Goal: Task Accomplishment & Management: Use online tool/utility

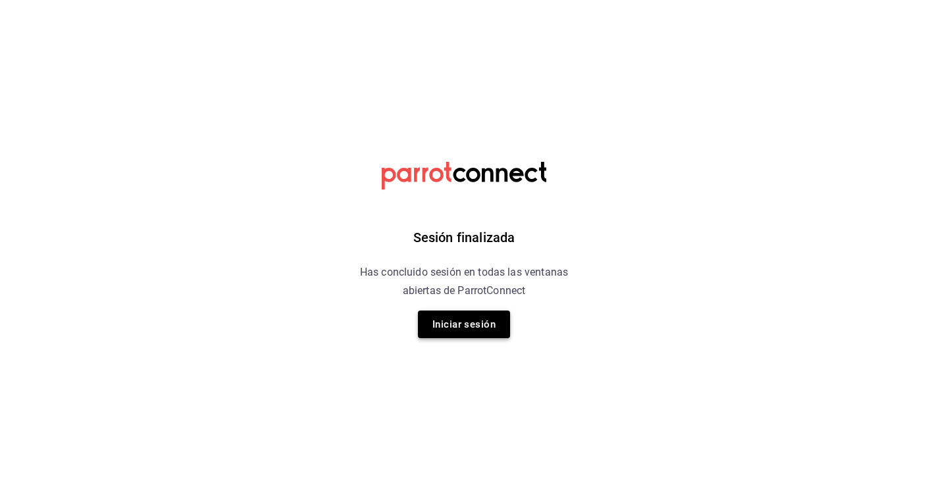
click at [456, 331] on button "Iniciar sesión" at bounding box center [464, 325] width 92 height 28
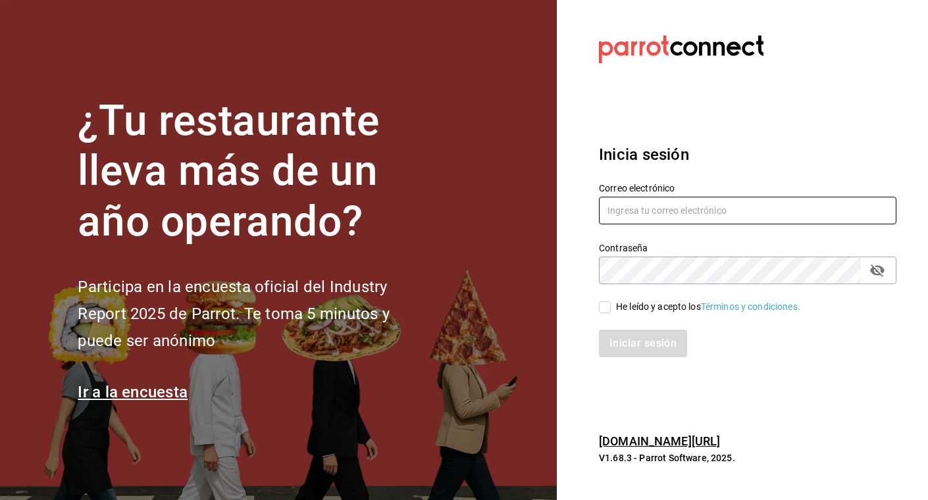
click at [657, 215] on input "text" at bounding box center [748, 211] width 298 height 28
click at [629, 213] on input "hola2grupomidam.com" at bounding box center [748, 211] width 298 height 28
type input "hola@grupomidam.com"
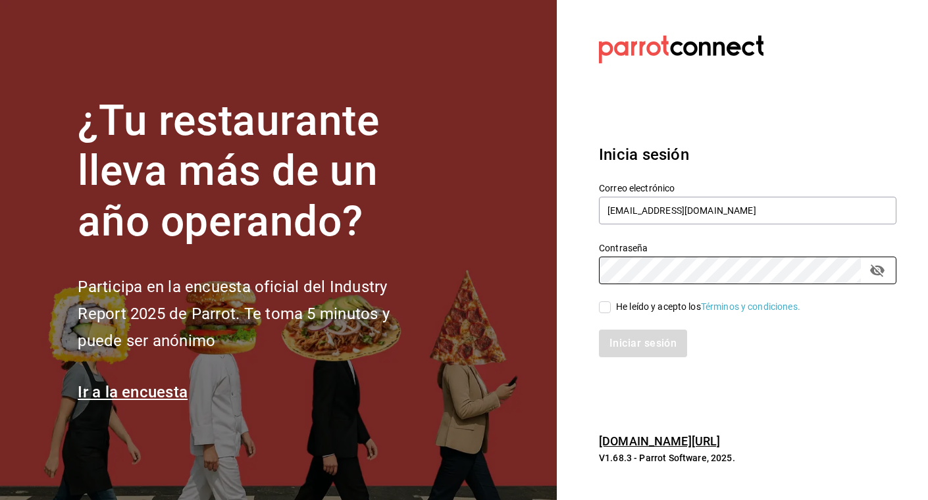
click at [607, 313] on input "He leído y acepto los Términos y condiciones." at bounding box center [605, 308] width 12 height 12
checkbox input "true"
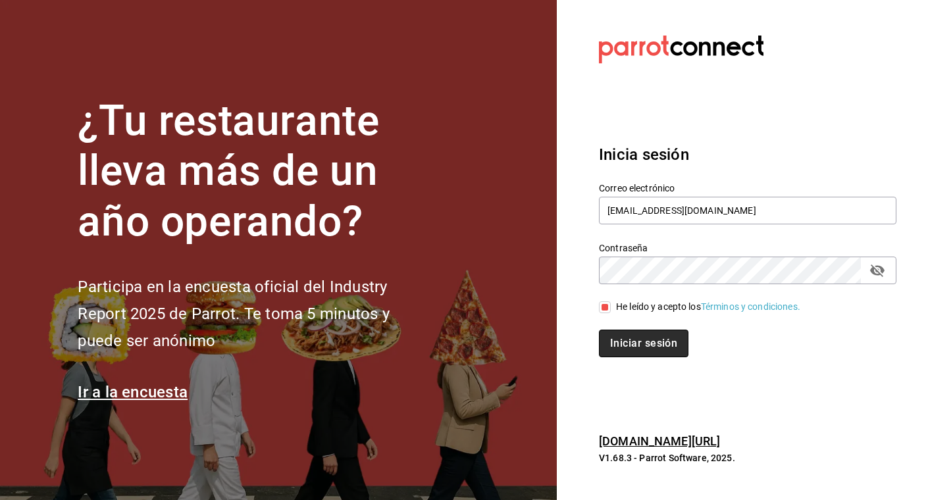
click at [616, 336] on button "Iniciar sesión" at bounding box center [644, 344] width 90 height 28
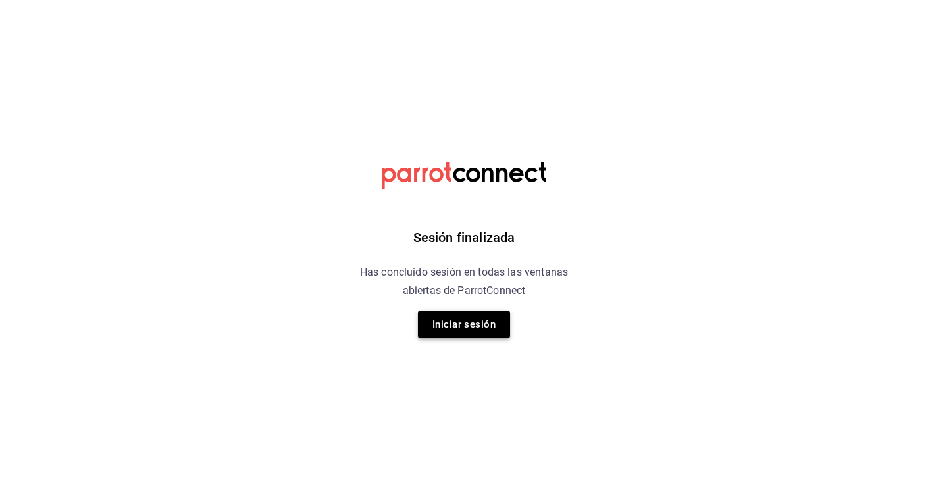
click at [471, 333] on button "Iniciar sesión" at bounding box center [464, 325] width 92 height 28
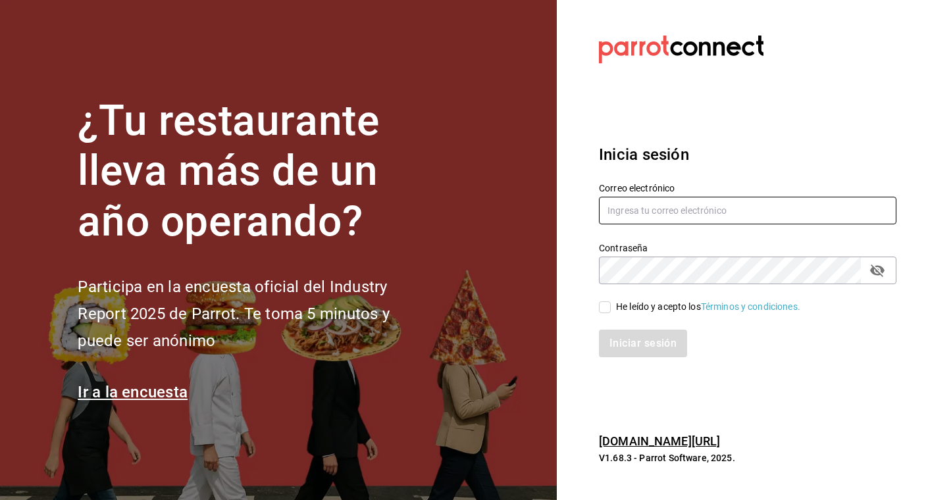
click at [646, 208] on input "text" at bounding box center [748, 211] width 298 height 28
type input "hola@grupomidam.com"
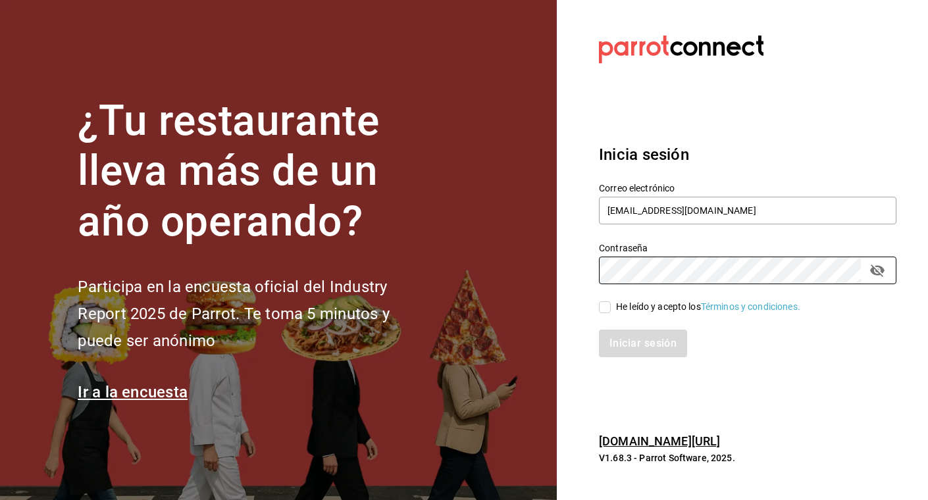
click at [604, 309] on input "He leído y acepto los Términos y condiciones." at bounding box center [605, 308] width 12 height 12
checkbox input "true"
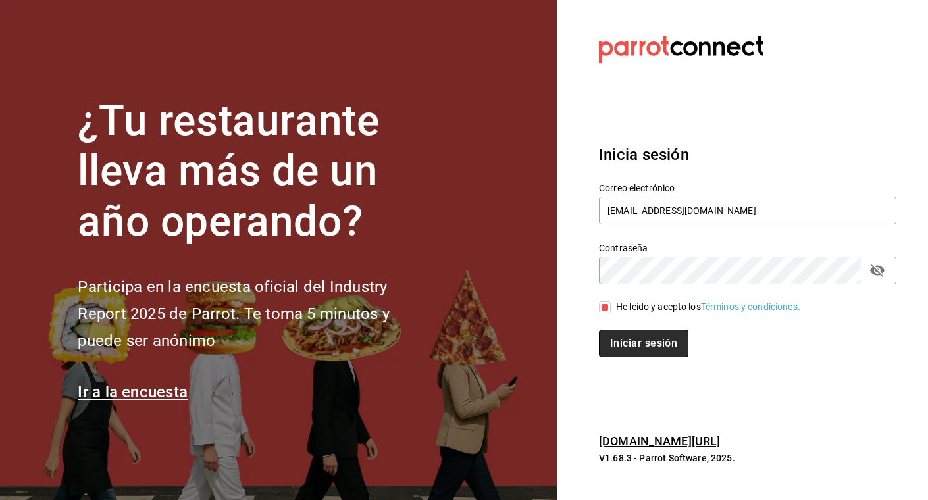
click at [626, 346] on button "Iniciar sesión" at bounding box center [644, 344] width 90 height 28
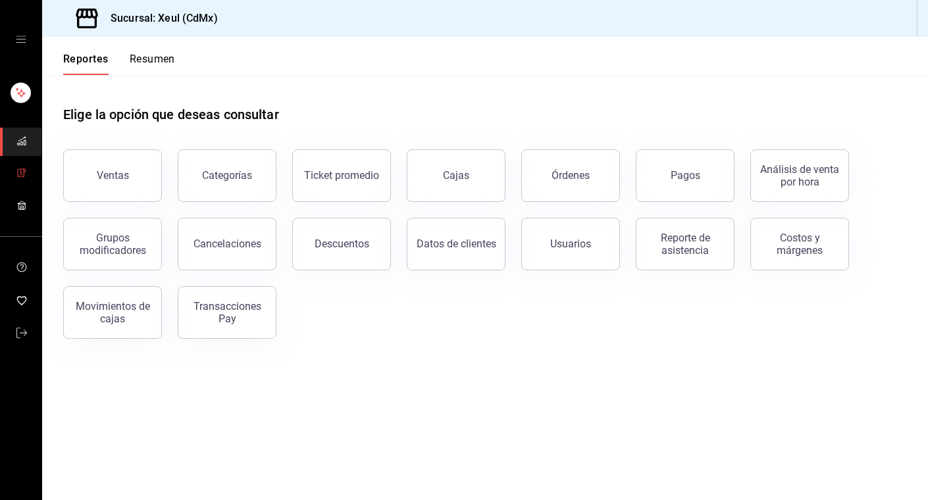
click at [21, 178] on icon "mailbox folders" at bounding box center [21, 173] width 11 height 11
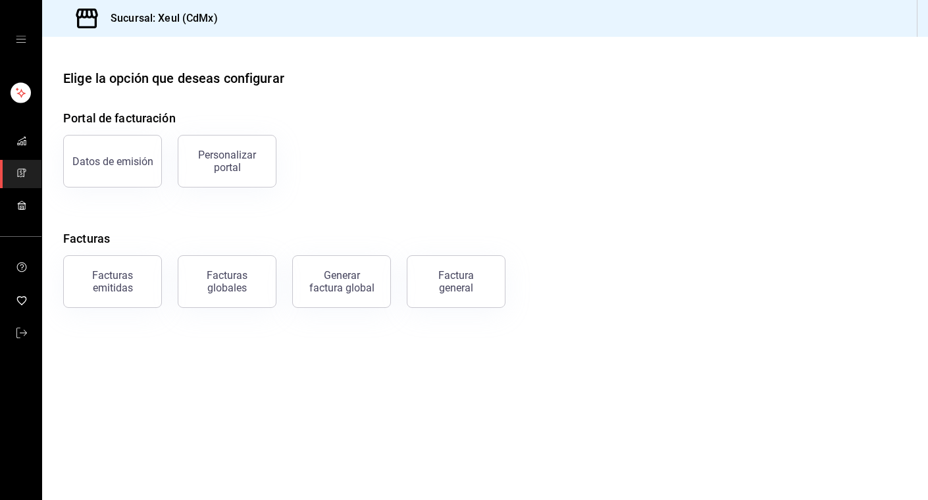
click at [26, 169] on icon "mailbox folders" at bounding box center [21, 173] width 11 height 11
click at [20, 169] on icon "mailbox folders" at bounding box center [21, 173] width 11 height 11
click at [462, 279] on div "Factura general" at bounding box center [456, 281] width 66 height 25
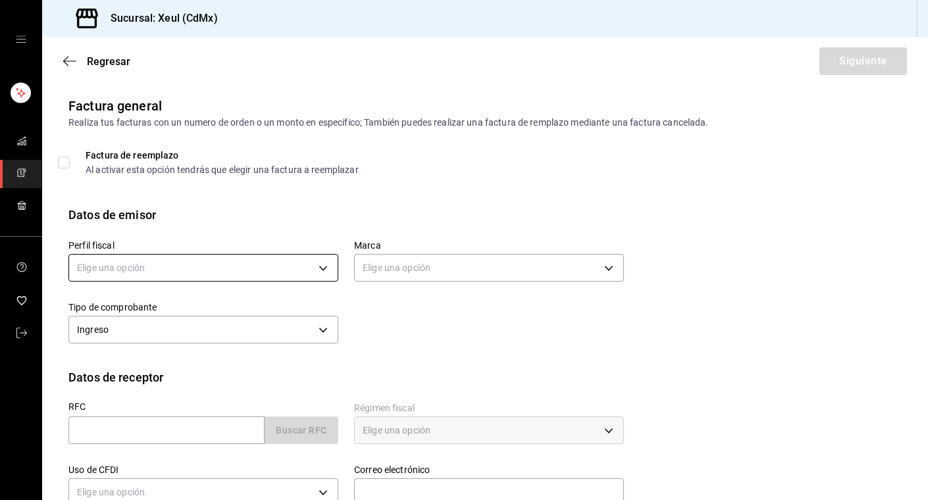
click at [321, 265] on body "Sucursal: Xeul (CdMx) Regresar Siguiente Factura general Realiza tus facturas c…" at bounding box center [464, 250] width 928 height 500
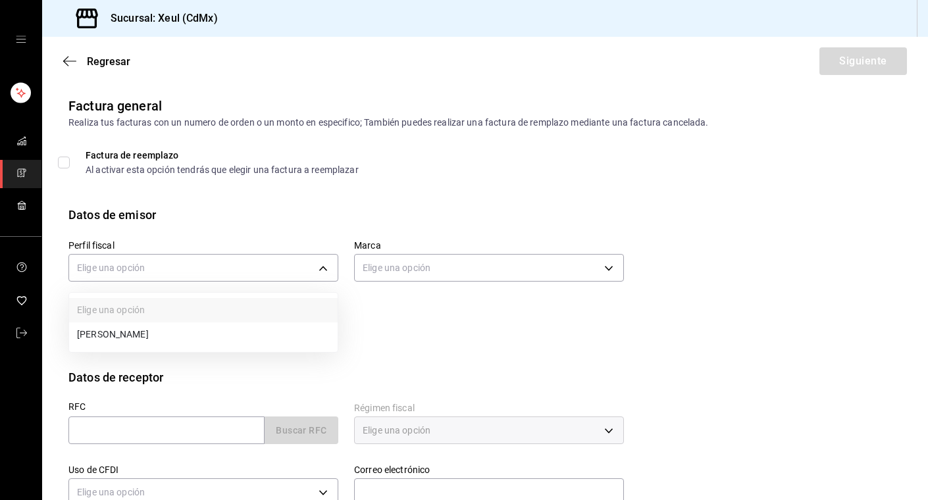
click at [153, 329] on li "[PERSON_NAME]" at bounding box center [203, 335] width 269 height 24
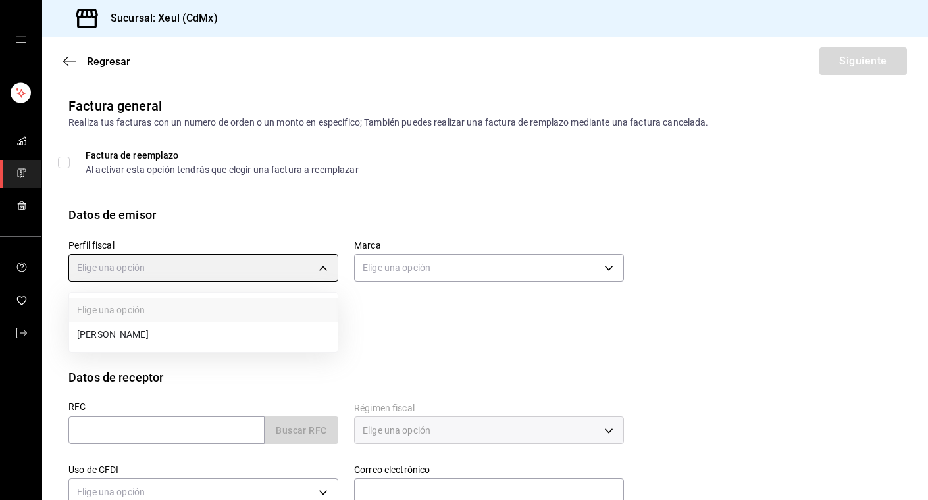
type input "554c110a-18dd-44f3-977d-186ab1f95351"
type input "556c56df-7d38-43a9-98c1-84be39c4f433"
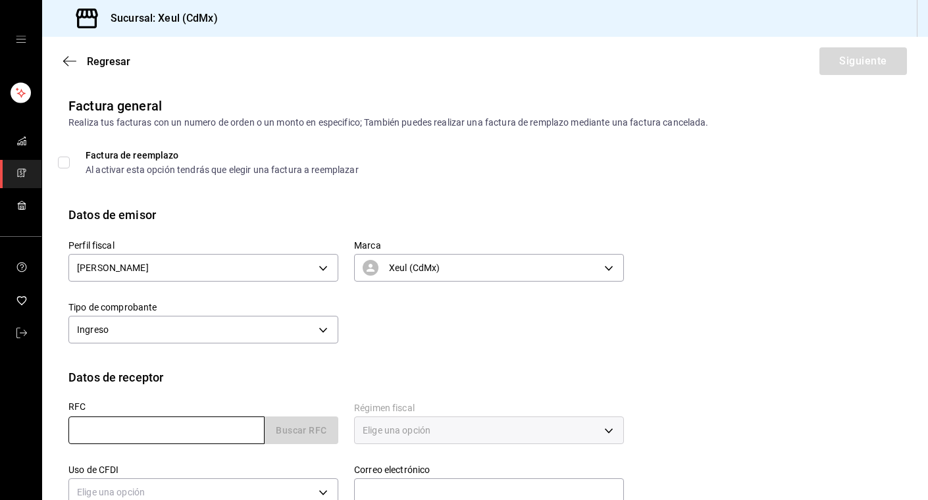
click at [188, 433] on input "text" at bounding box center [166, 431] width 196 height 28
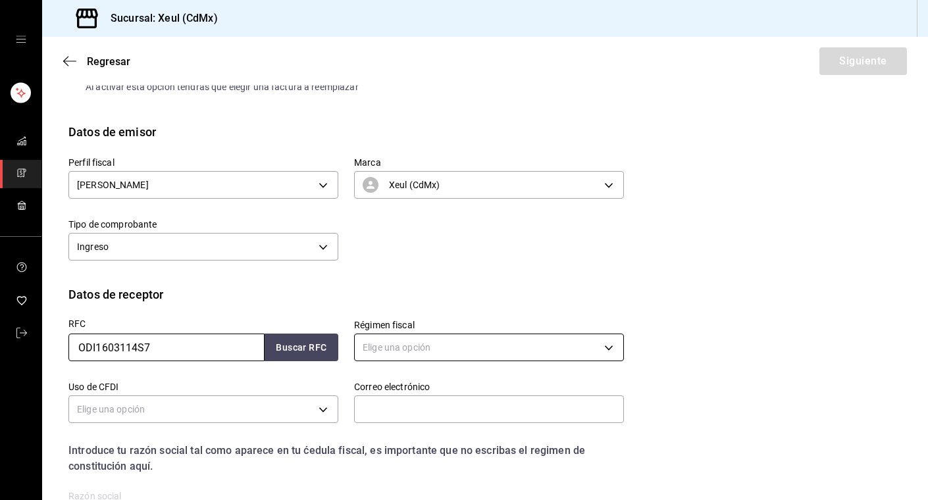
scroll to position [84, 0]
type input "ODI1603114S7"
click at [504, 347] on body "Sucursal: Xeul (CdMx) Regresar Siguiente Factura general Realiza tus facturas c…" at bounding box center [464, 250] width 928 height 500
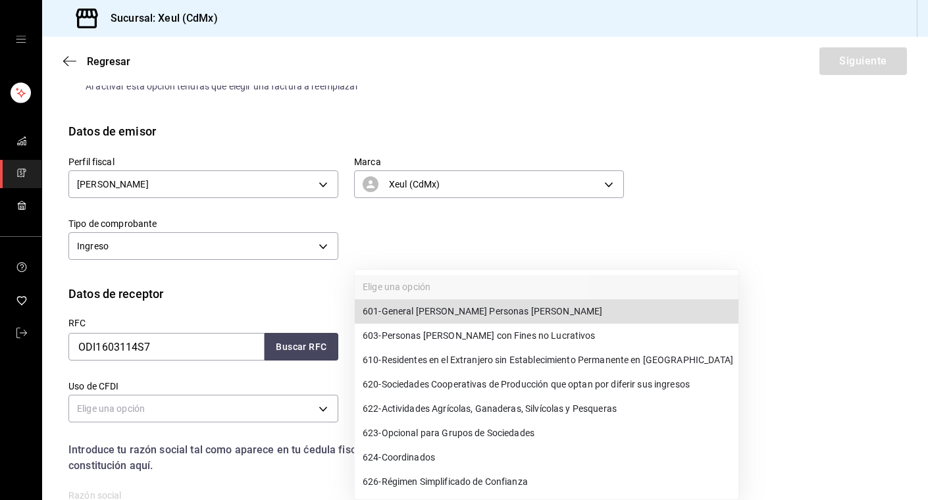
click at [471, 306] on span "601 - General [PERSON_NAME] Personas [PERSON_NAME]" at bounding box center [483, 312] width 240 height 14
type input "601"
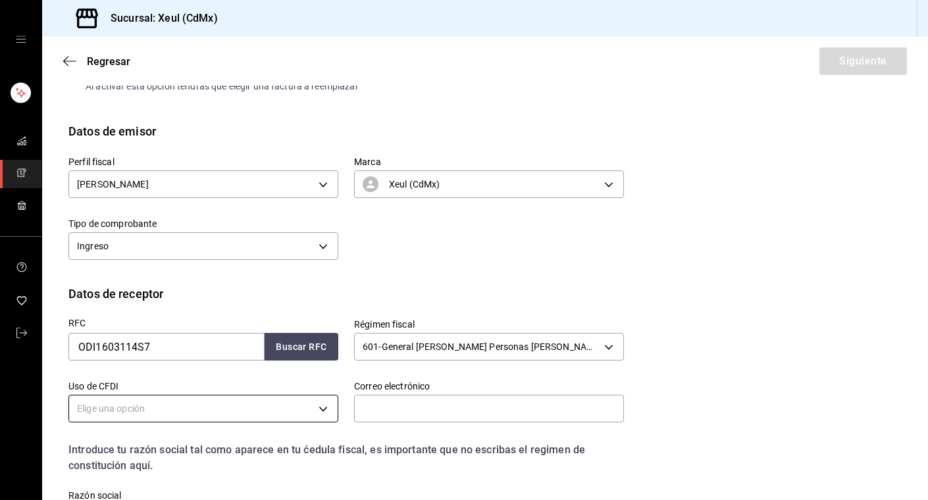
click at [326, 410] on body "Sucursal: Xeul (CdMx) Regresar Siguiente Factura general Realiza tus facturas c…" at bounding box center [464, 250] width 928 height 500
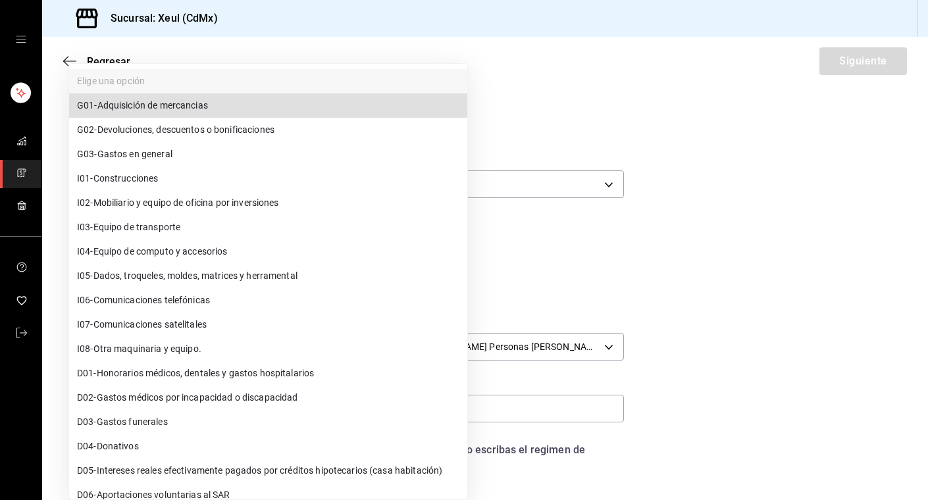
click at [151, 158] on span "G03 - Gastos en general" at bounding box center [124, 155] width 95 height 14
type input "G03"
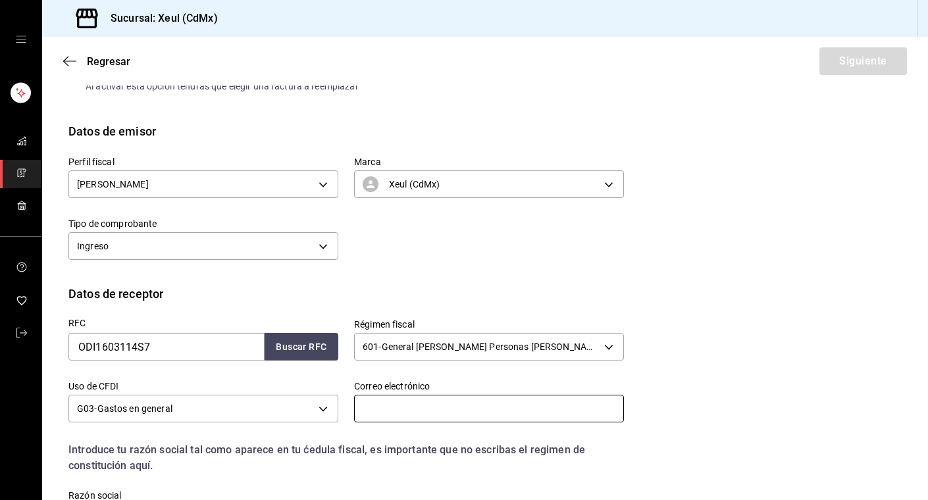
click at [404, 410] on input "text" at bounding box center [489, 409] width 270 height 28
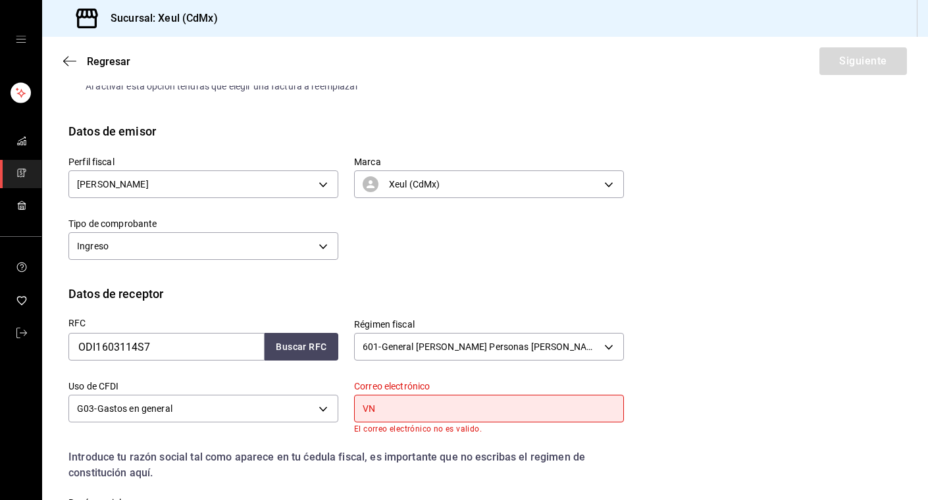
type input "V"
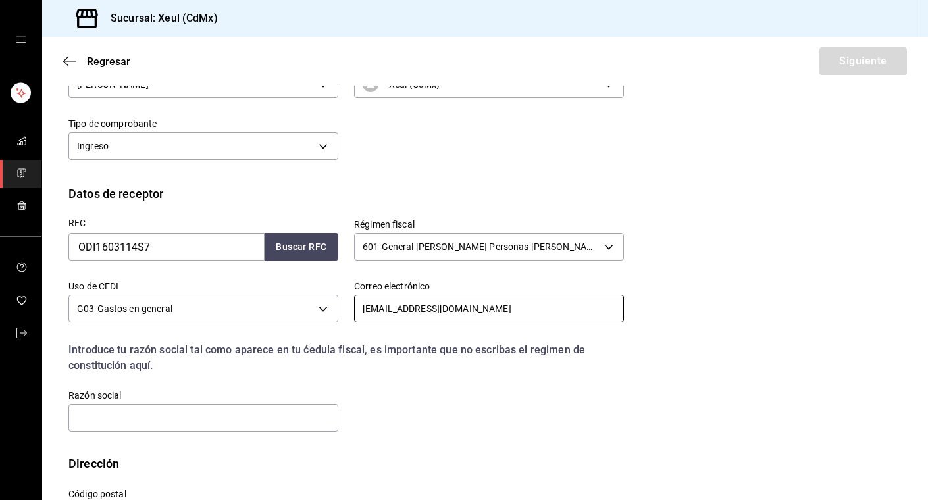
scroll to position [237, 0]
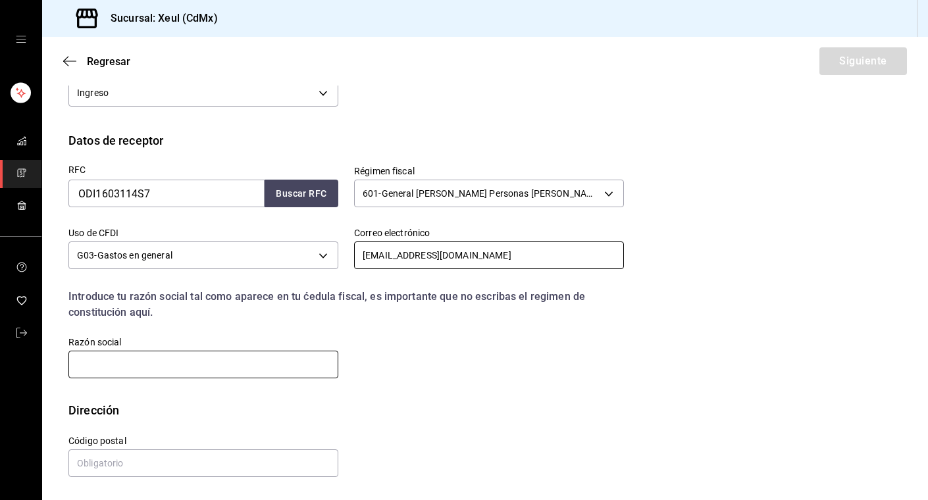
type input "[EMAIL_ADDRESS][DOMAIN_NAME]"
click at [177, 368] on input "text" at bounding box center [203, 365] width 270 height 28
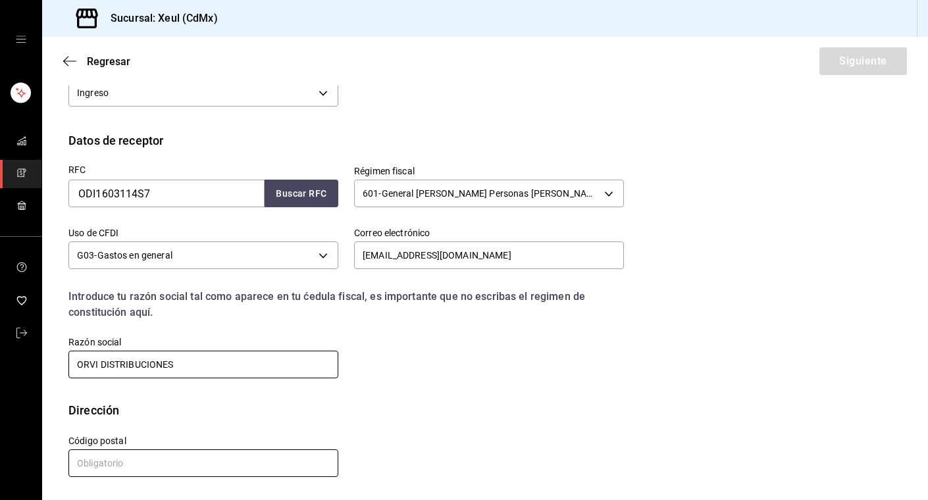
type input "ORVI DISTRIBUCIONES"
click at [122, 460] on input "text" at bounding box center [203, 464] width 270 height 28
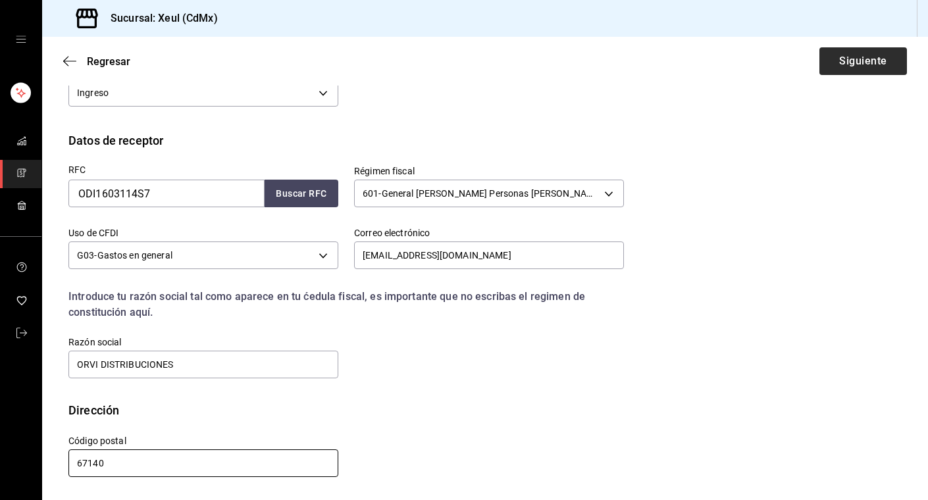
type input "67140"
click at [847, 59] on button "Siguiente" at bounding box center [864, 61] width 88 height 28
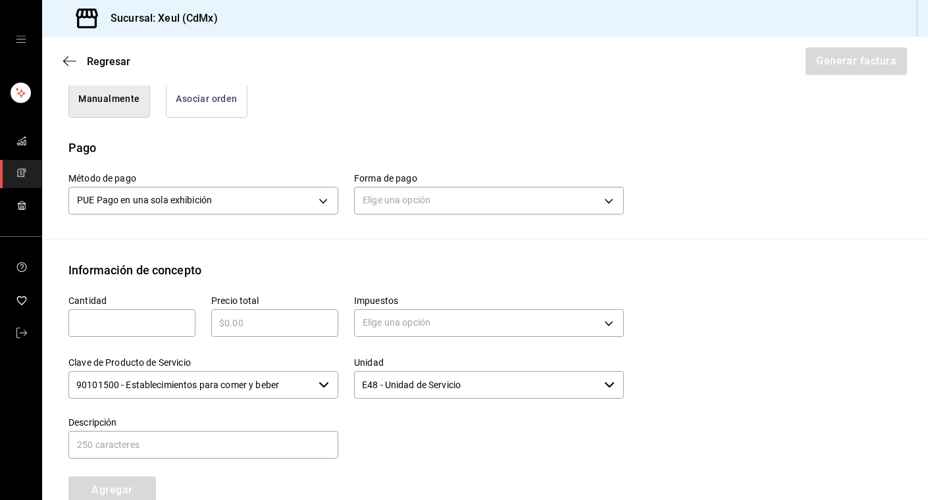
scroll to position [390, 0]
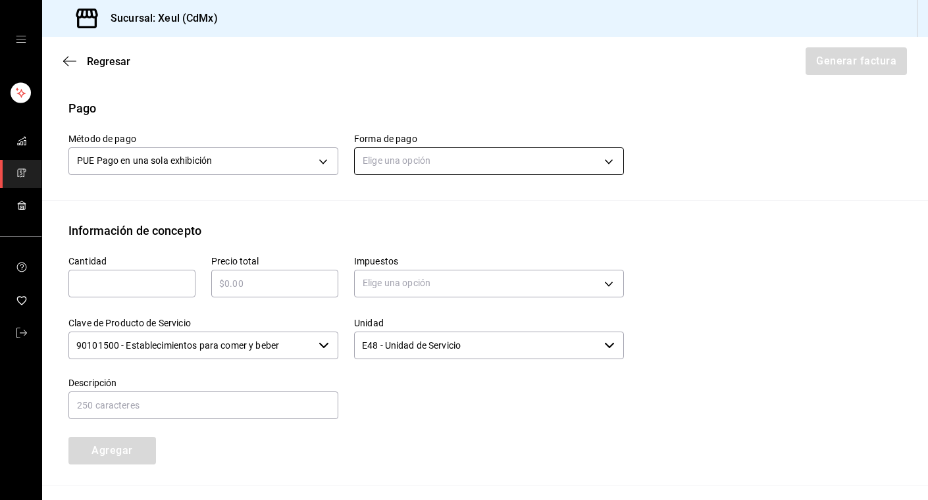
click at [568, 151] on body "Sucursal: Xeul (CdMx) Regresar Generar factura Emisor Perfil fiscal [PERSON_NAM…" at bounding box center [464, 250] width 928 height 500
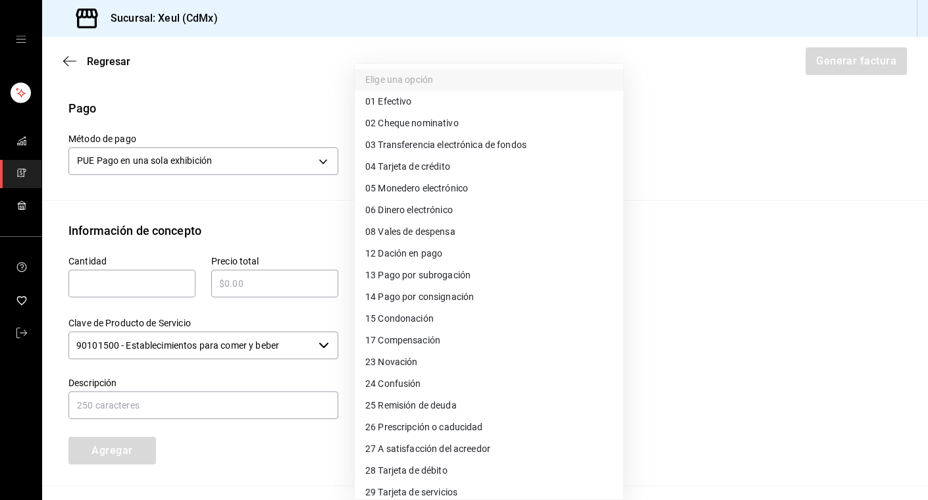
click at [405, 473] on span "28 Tarjeta de débito" at bounding box center [406, 471] width 82 height 14
type input "28"
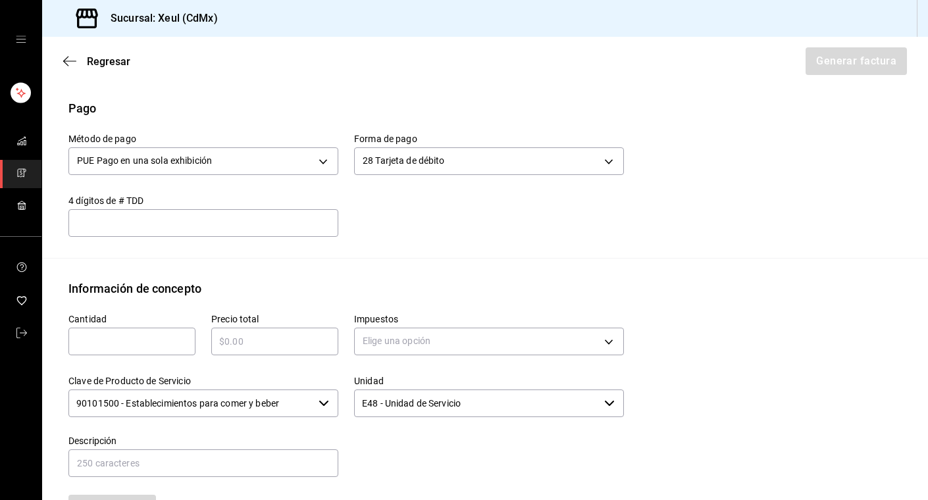
click at [101, 338] on input "text" at bounding box center [131, 342] width 127 height 16
type input "1"
click at [267, 341] on input "text" at bounding box center [274, 342] width 127 height 16
type input "$145"
click at [308, 291] on div "Información de concepto" at bounding box center [485, 289] width 834 height 18
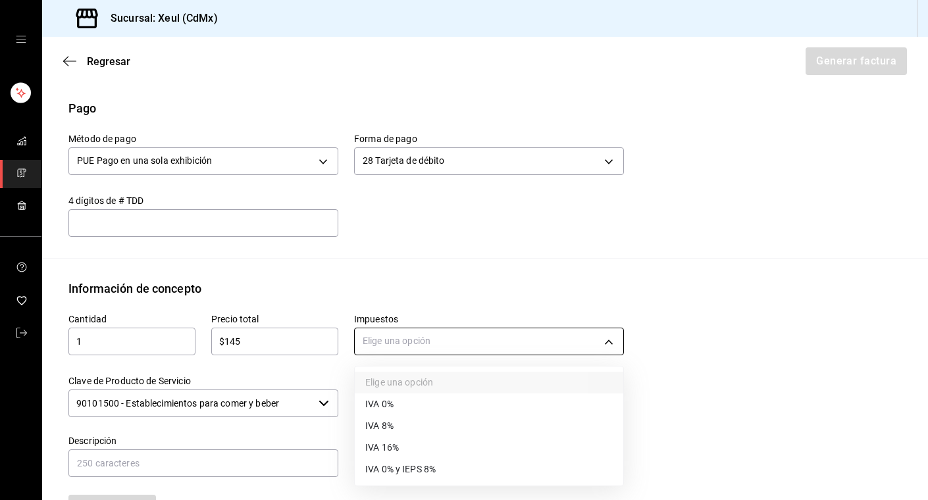
click at [390, 340] on body "Sucursal: Xeul (CdMx) Regresar Generar factura Emisor Perfil fiscal [PERSON_NAM…" at bounding box center [464, 250] width 928 height 500
click at [412, 448] on li "IVA 16%" at bounding box center [489, 448] width 269 height 22
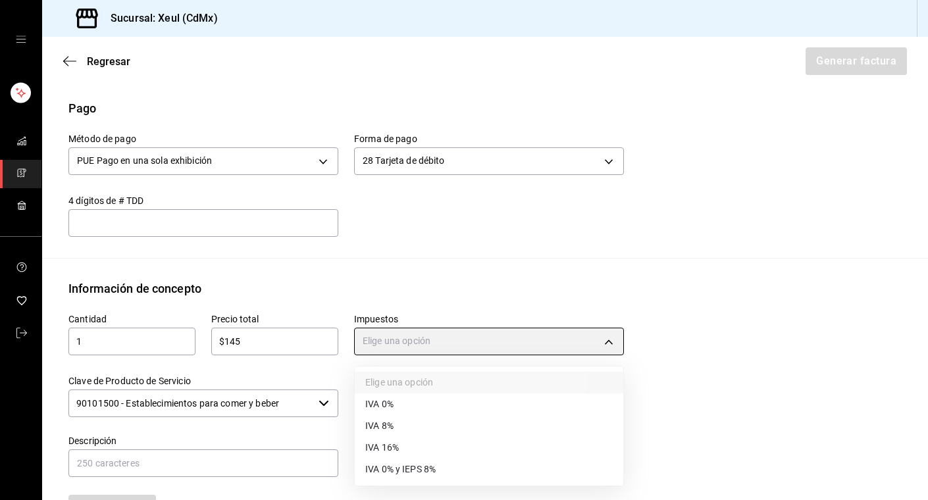
type input "IVA_16"
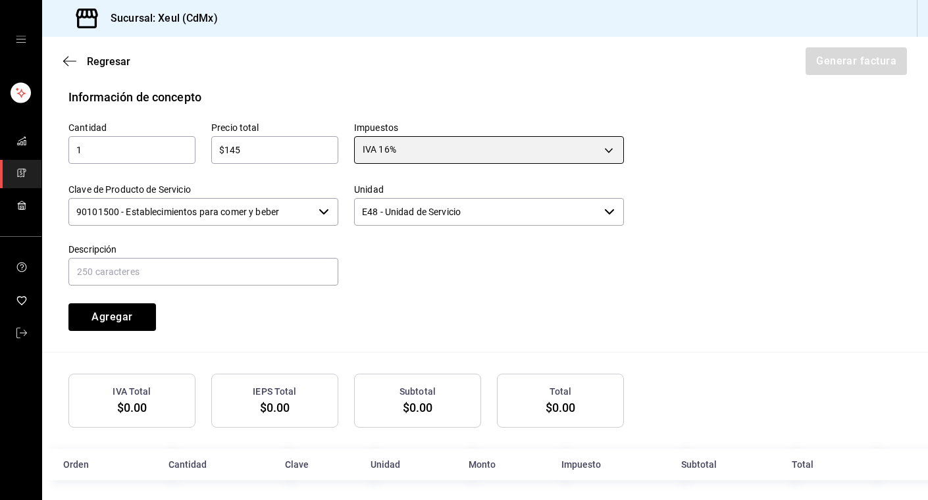
scroll to position [589, 0]
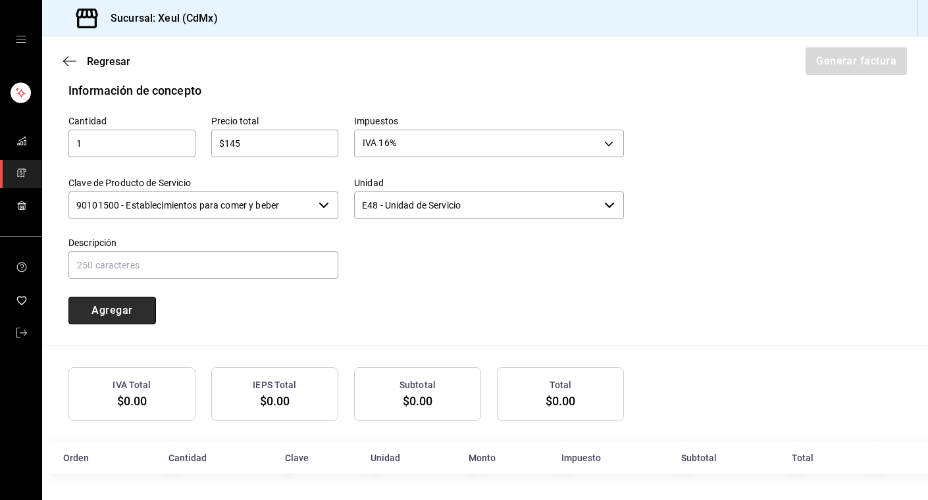
click at [100, 316] on button "Agregar" at bounding box center [112, 311] width 88 height 28
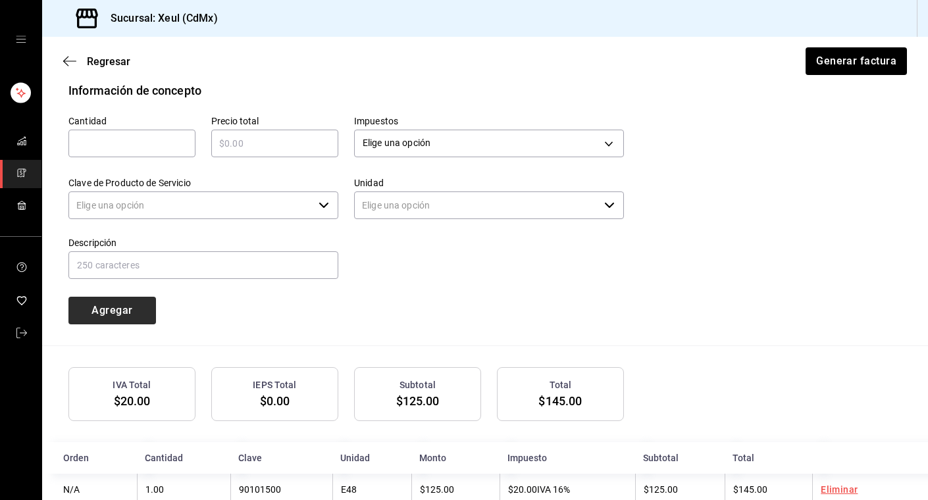
type input "90101500 - Establecimientos para comer y beber"
type input "E48 - Unidad de Servicio"
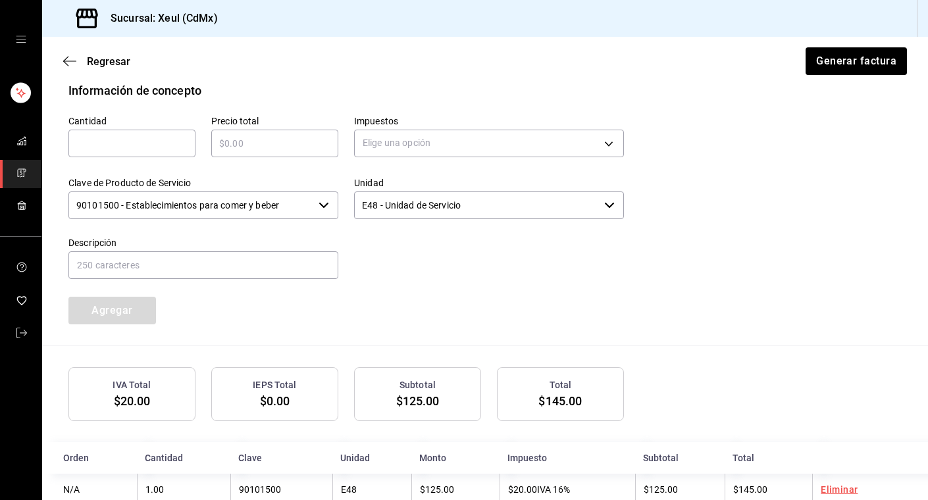
scroll to position [621, 0]
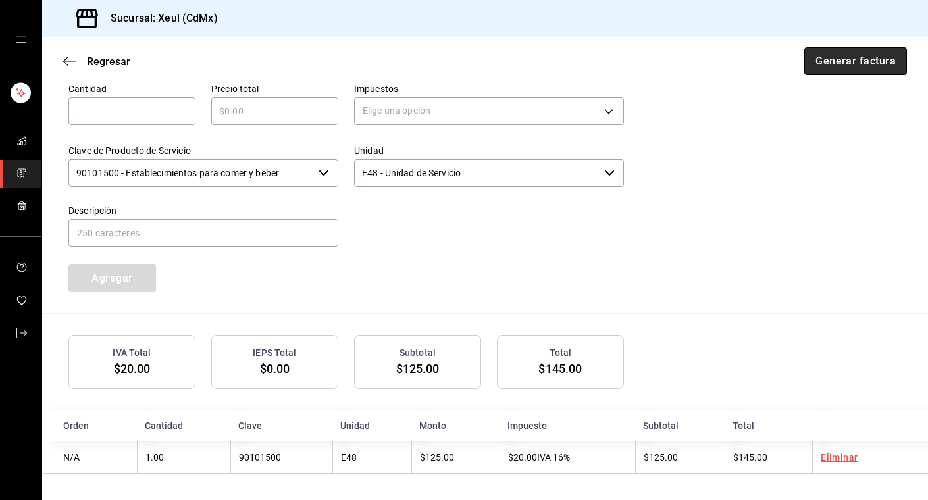
click at [865, 66] on button "Generar factura" at bounding box center [856, 61] width 103 height 28
